Goal: Task Accomplishment & Management: Manage account settings

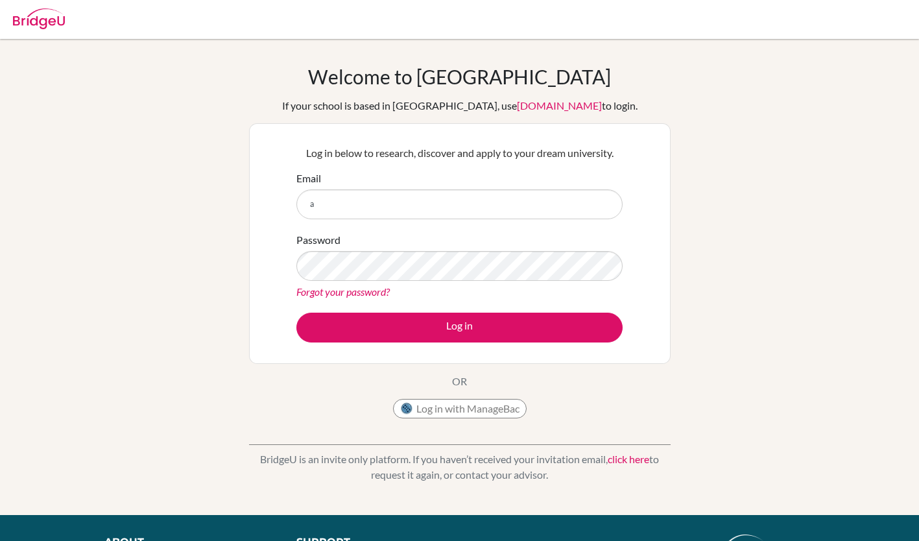
type input "[PERSON_NAME][EMAIL_ADDRESS][DOMAIN_NAME]"
click at [426, 303] on form "Email [PERSON_NAME][EMAIL_ADDRESS][DOMAIN_NAME] Password Forgot your password? …" at bounding box center [459, 257] width 326 height 172
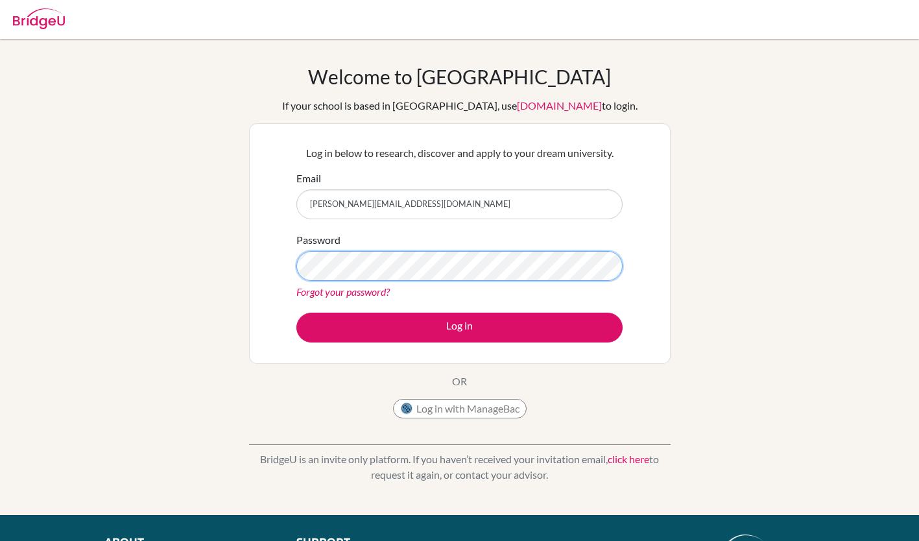
click at [296, 312] on button "Log in" at bounding box center [459, 327] width 326 height 30
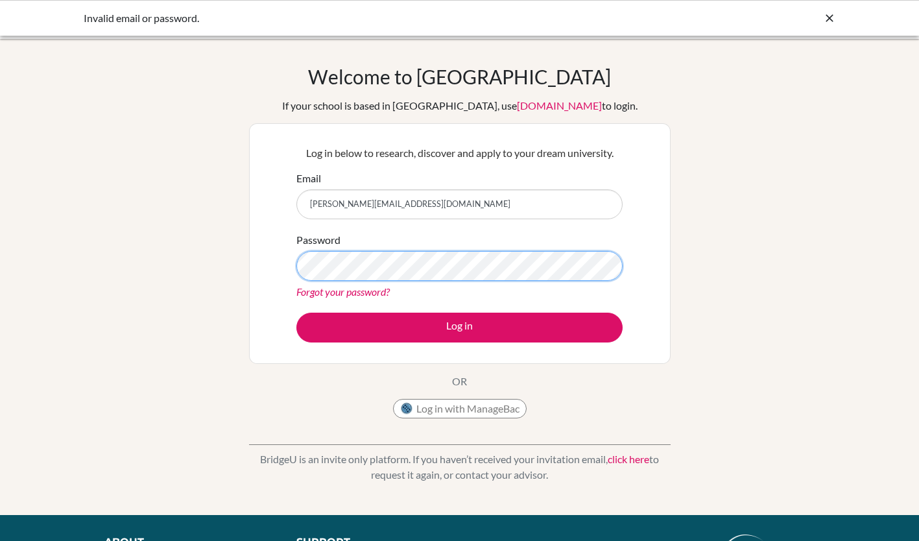
click at [296, 312] on button "Log in" at bounding box center [459, 327] width 326 height 30
drag, startPoint x: 424, startPoint y: 199, endPoint x: 315, endPoint y: 206, distance: 109.1
click at [315, 206] on input "[PERSON_NAME][EMAIL_ADDRESS][DOMAIN_NAME]" at bounding box center [459, 204] width 326 height 30
type input "a_baljee@wincoll.ac.uk"
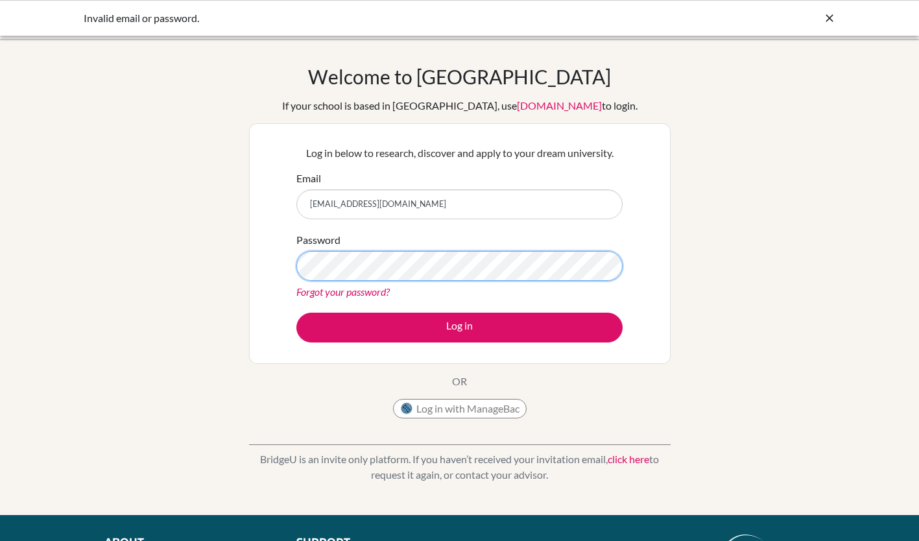
click at [296, 312] on button "Log in" at bounding box center [459, 327] width 326 height 30
